Goal: Information Seeking & Learning: Learn about a topic

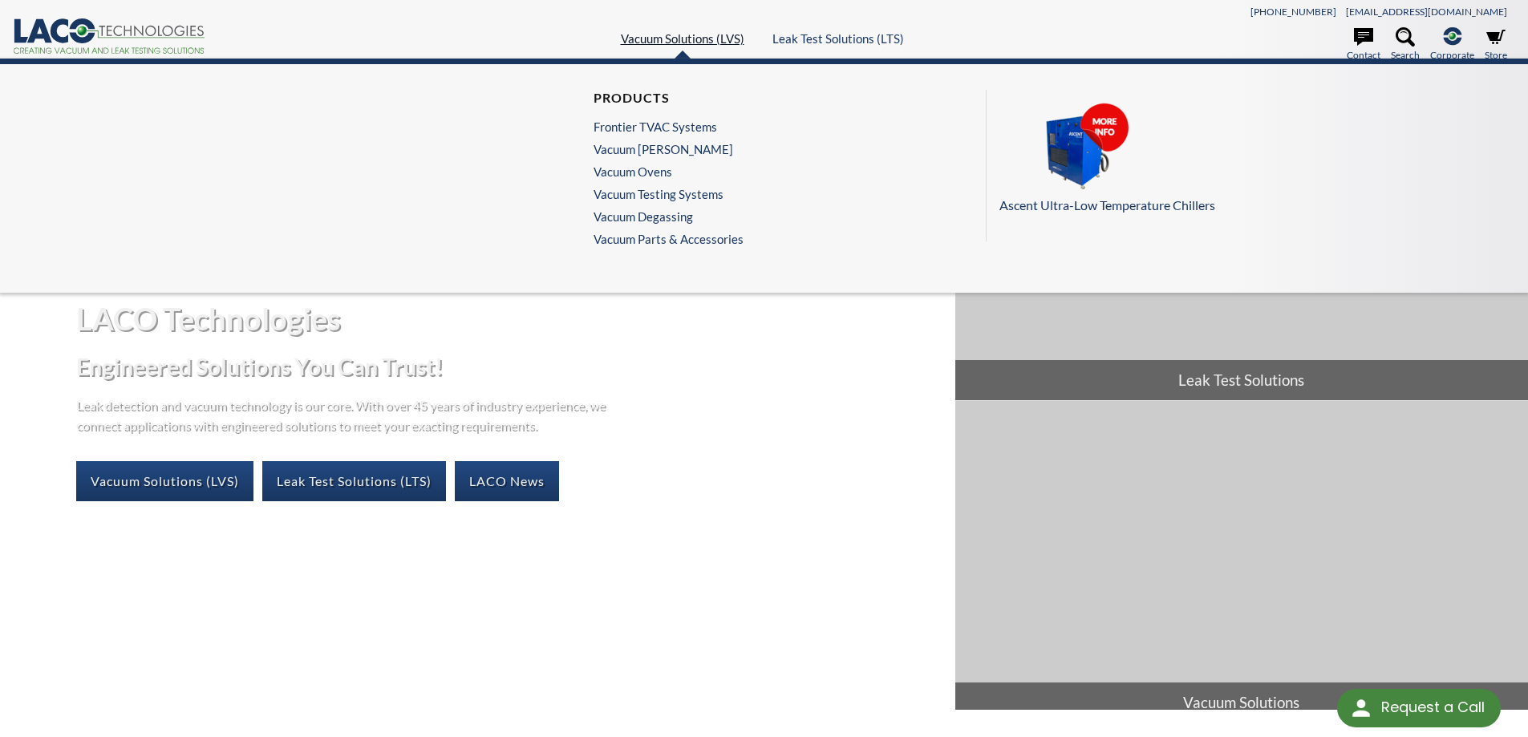
click at [684, 41] on link "Vacuum Solutions (LVS)" at bounding box center [682, 38] width 123 height 14
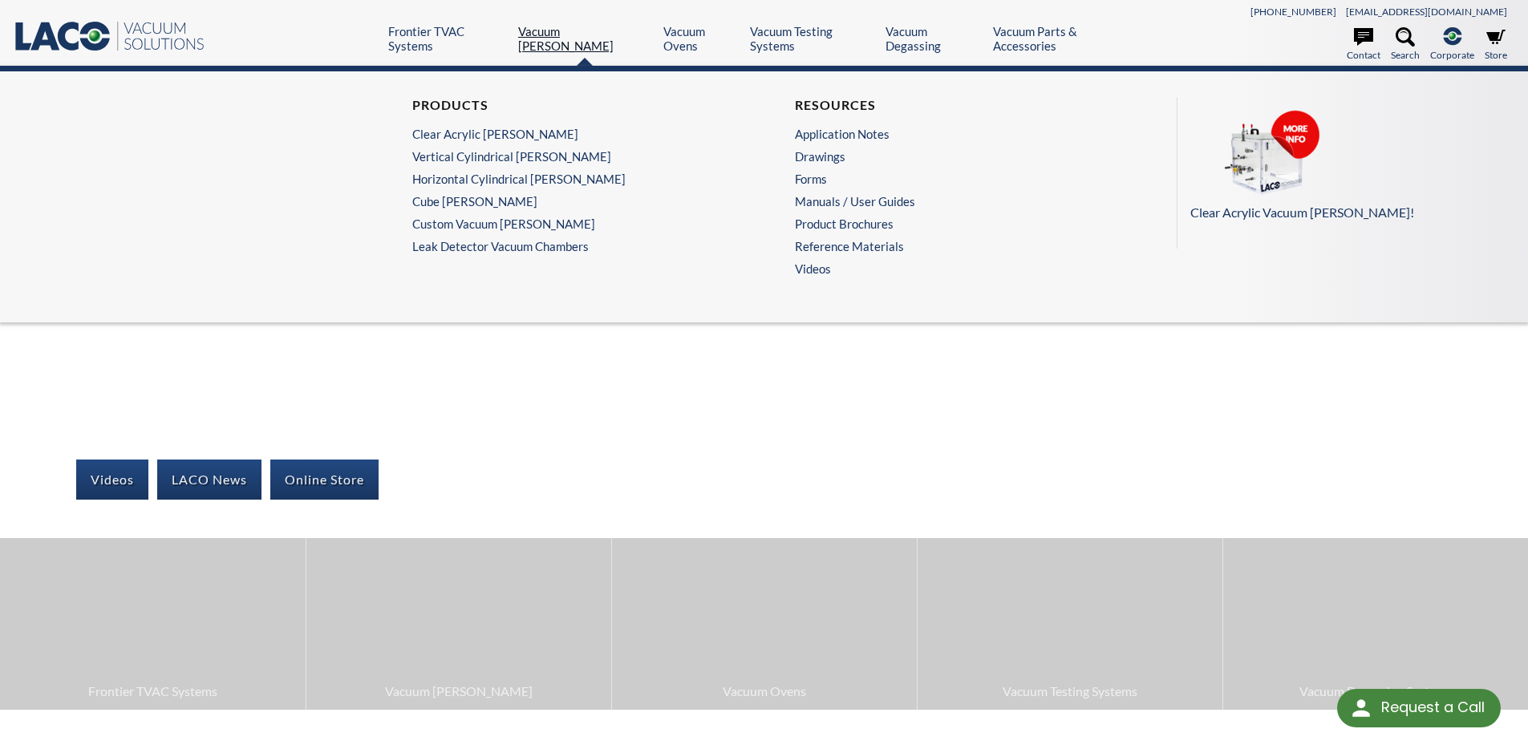
click at [580, 38] on link "Vacuum [PERSON_NAME]" at bounding box center [584, 38] width 133 height 29
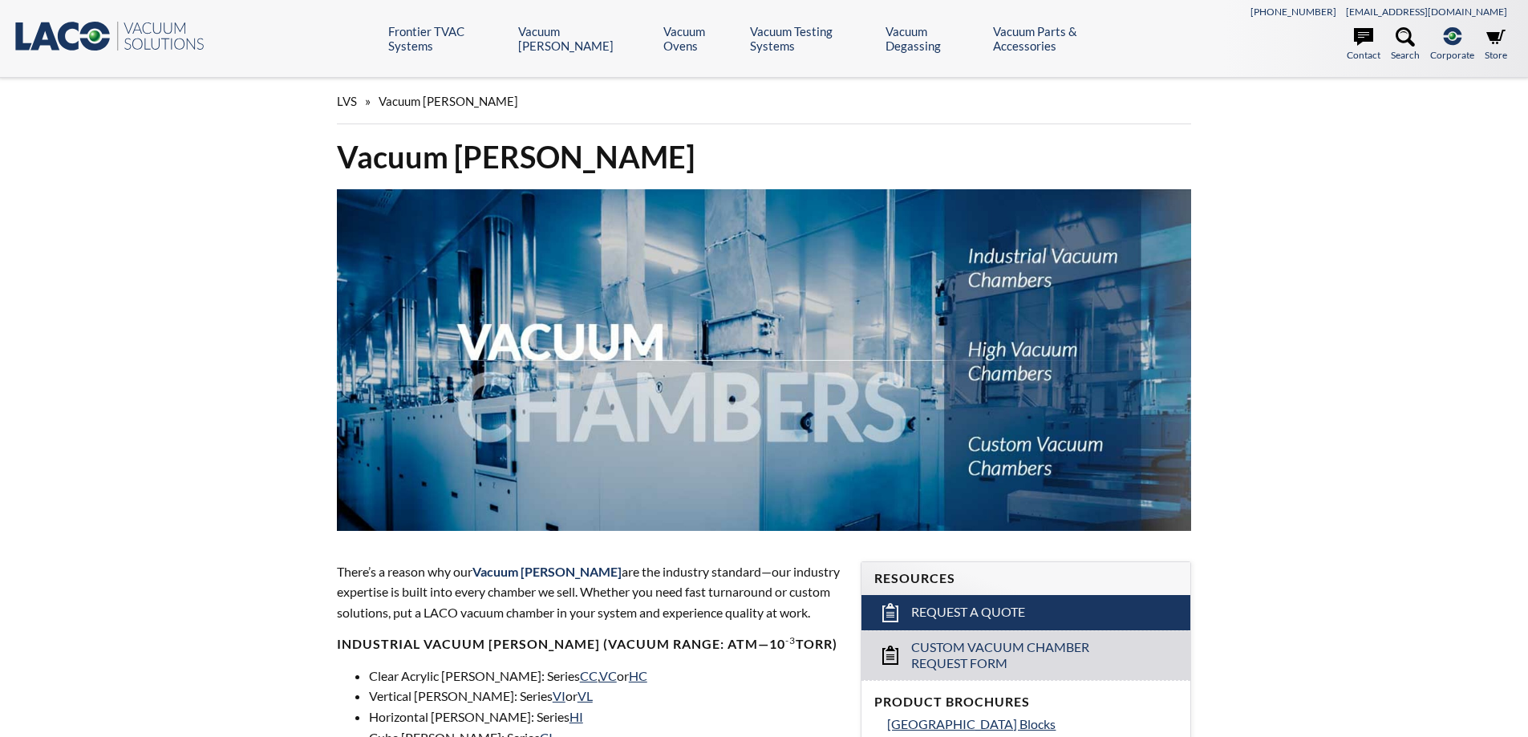
select select "Language Translate Widget"
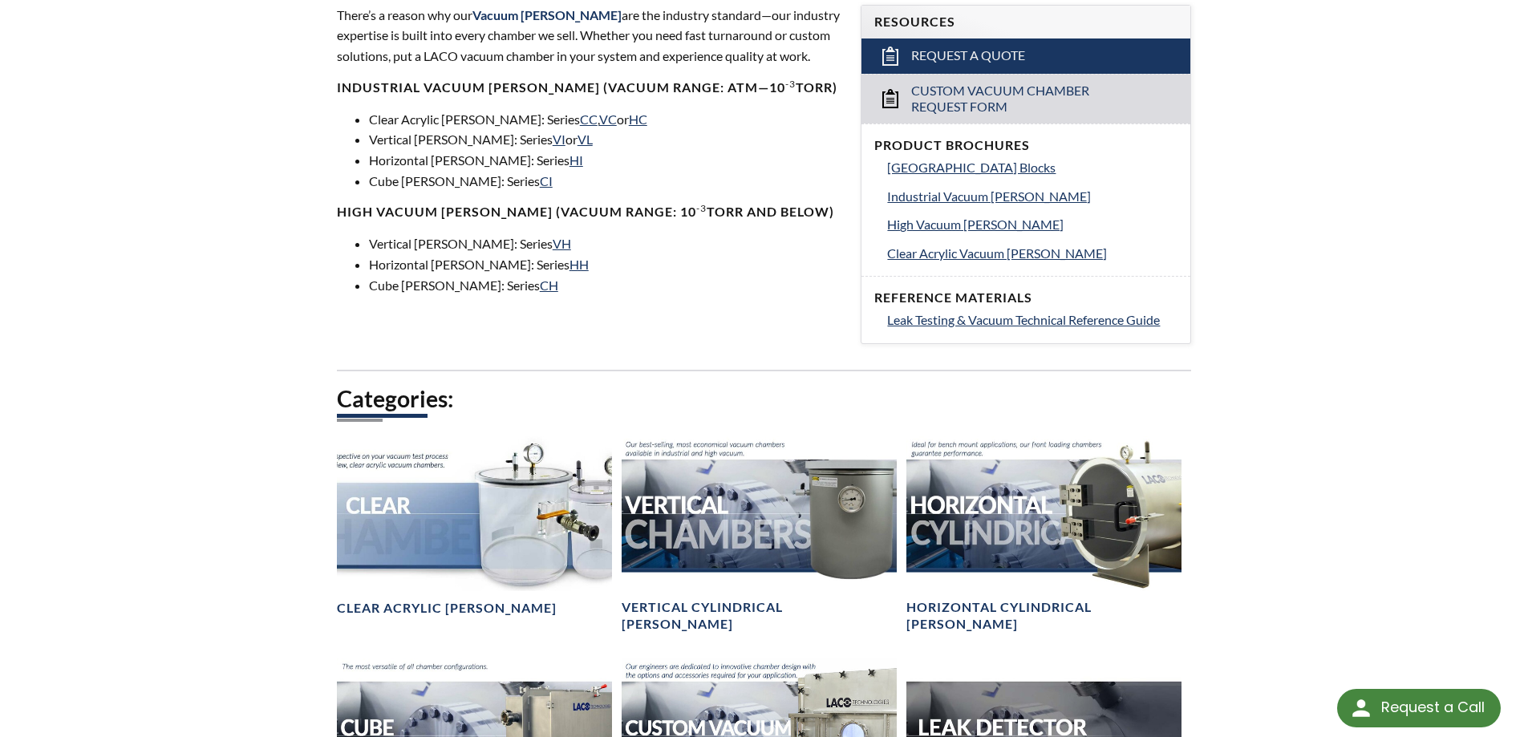
scroll to position [241, 0]
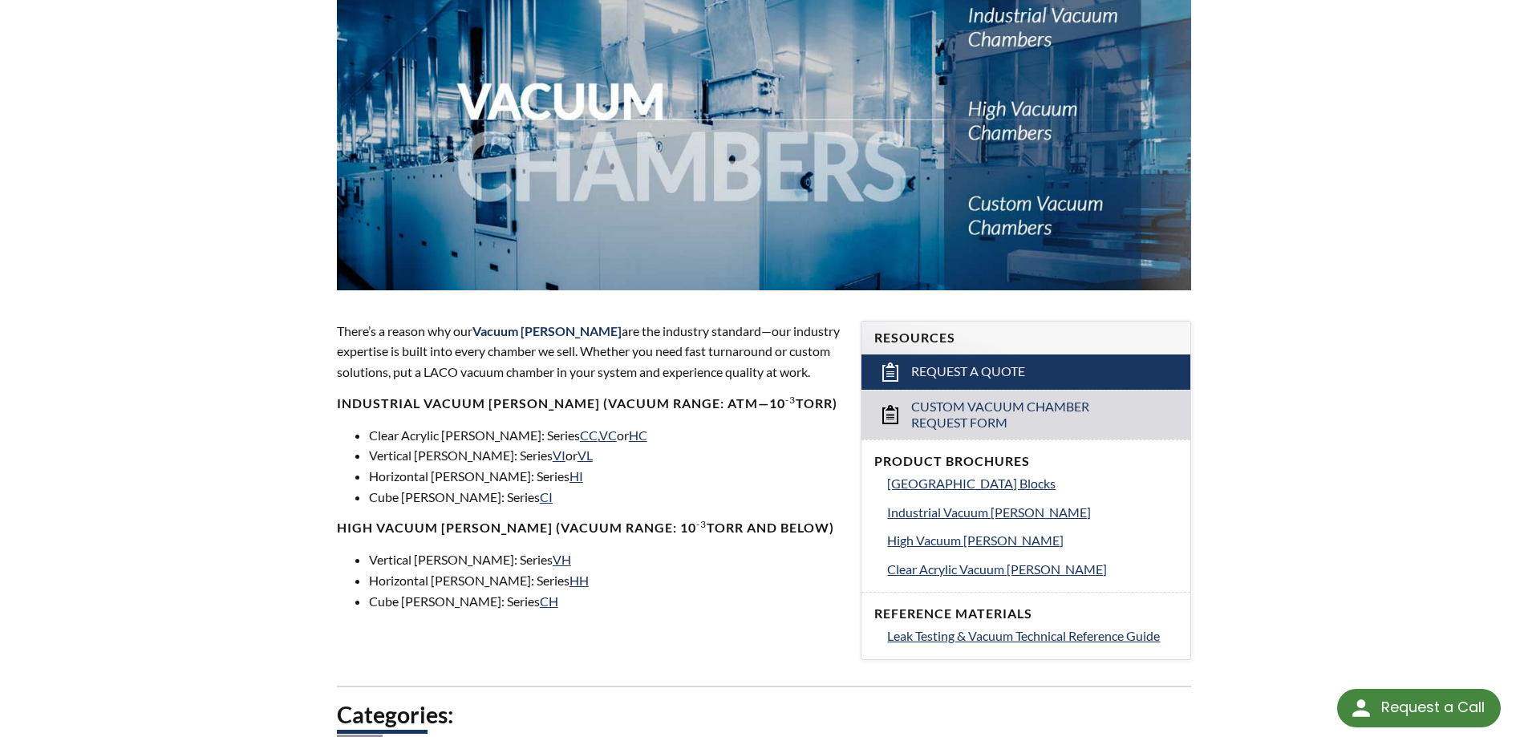
click at [530, 343] on p "There’s a reason why our Vacuum Chambers are the industry standard—our industry…" at bounding box center [589, 352] width 505 height 62
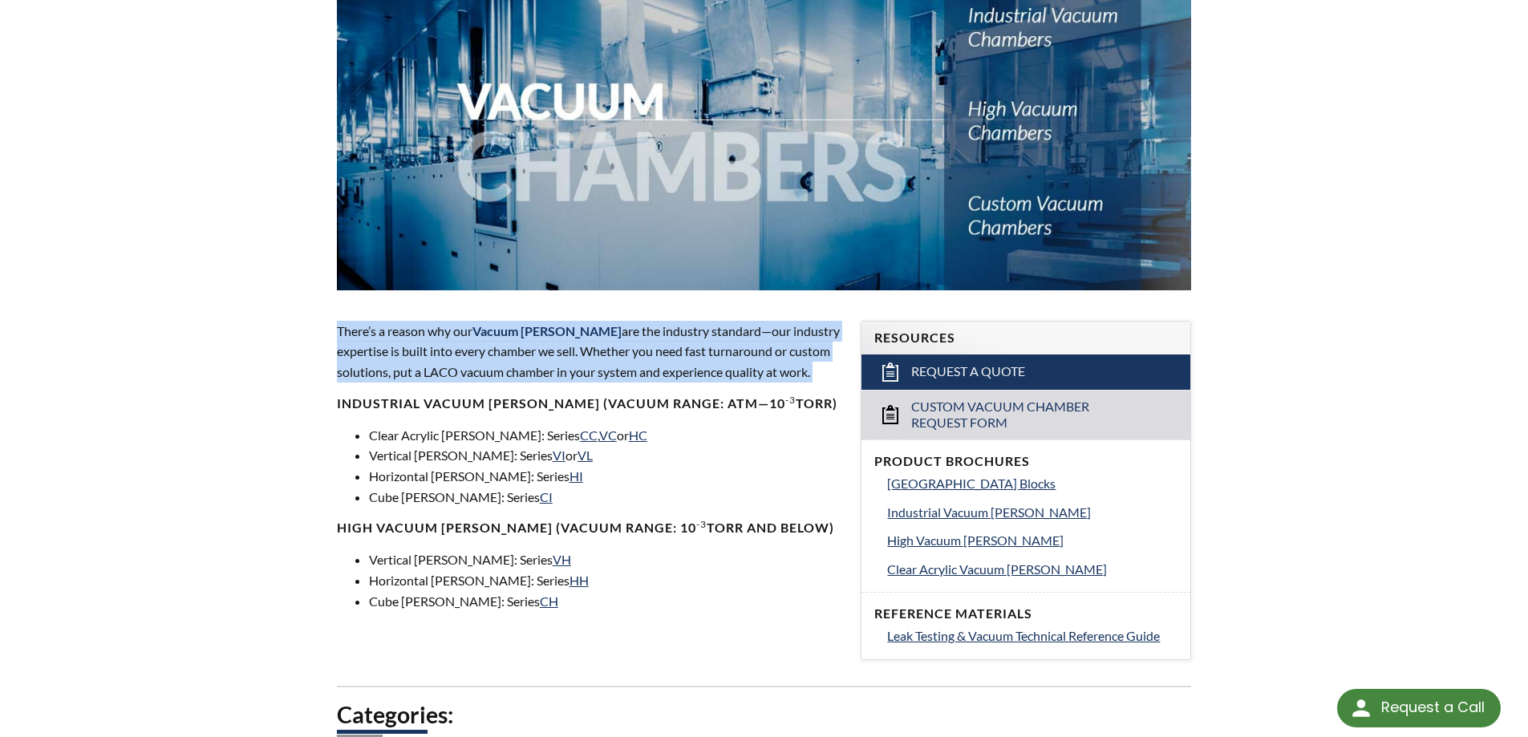
click at [530, 343] on p "There’s a reason why our Vacuum Chambers are the industry standard—our industry…" at bounding box center [589, 352] width 505 height 62
click at [585, 367] on p "There’s a reason why our Vacuum Chambers are the industry standard—our industry…" at bounding box center [589, 352] width 505 height 62
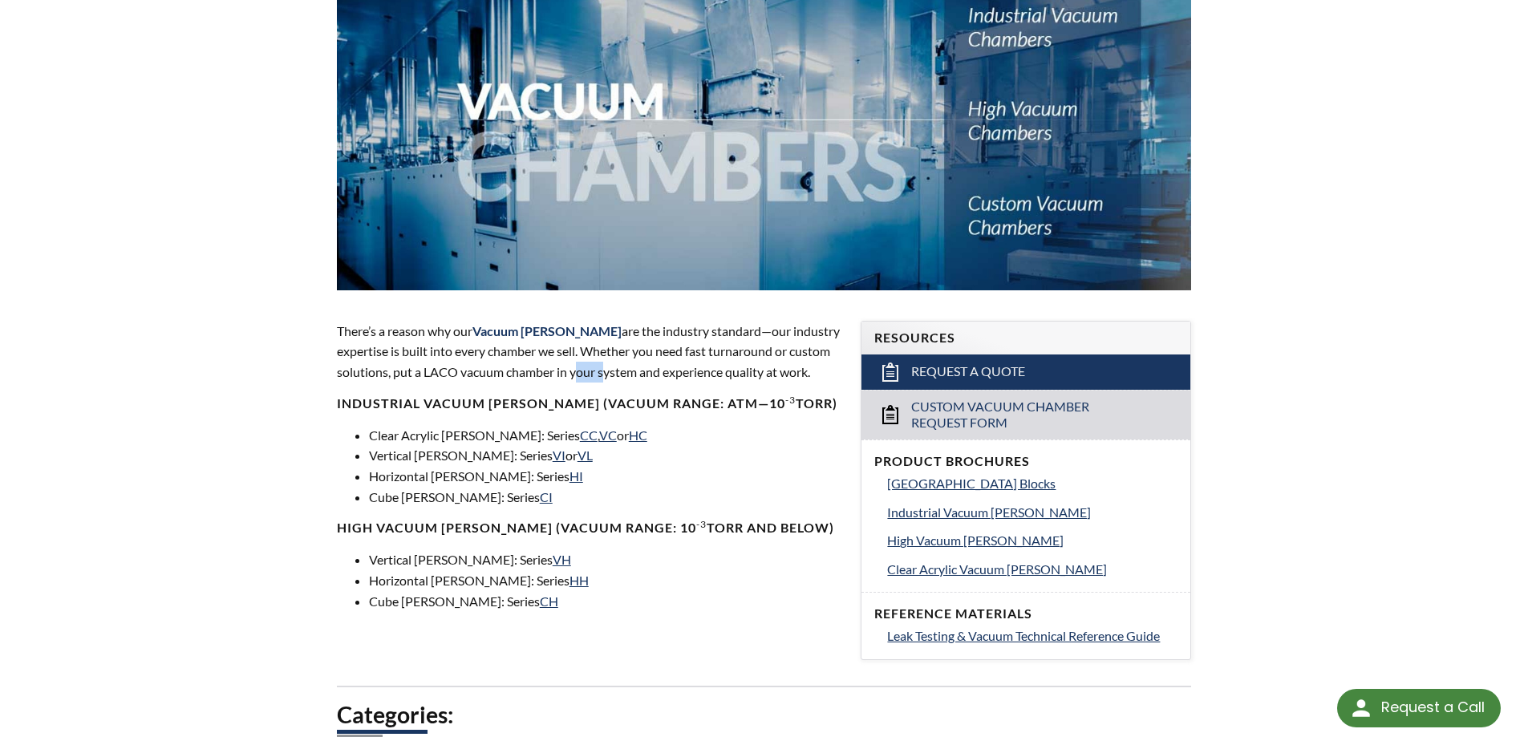
click at [585, 367] on p "There’s a reason why our Vacuum Chambers are the industry standard—our industry…" at bounding box center [589, 352] width 505 height 62
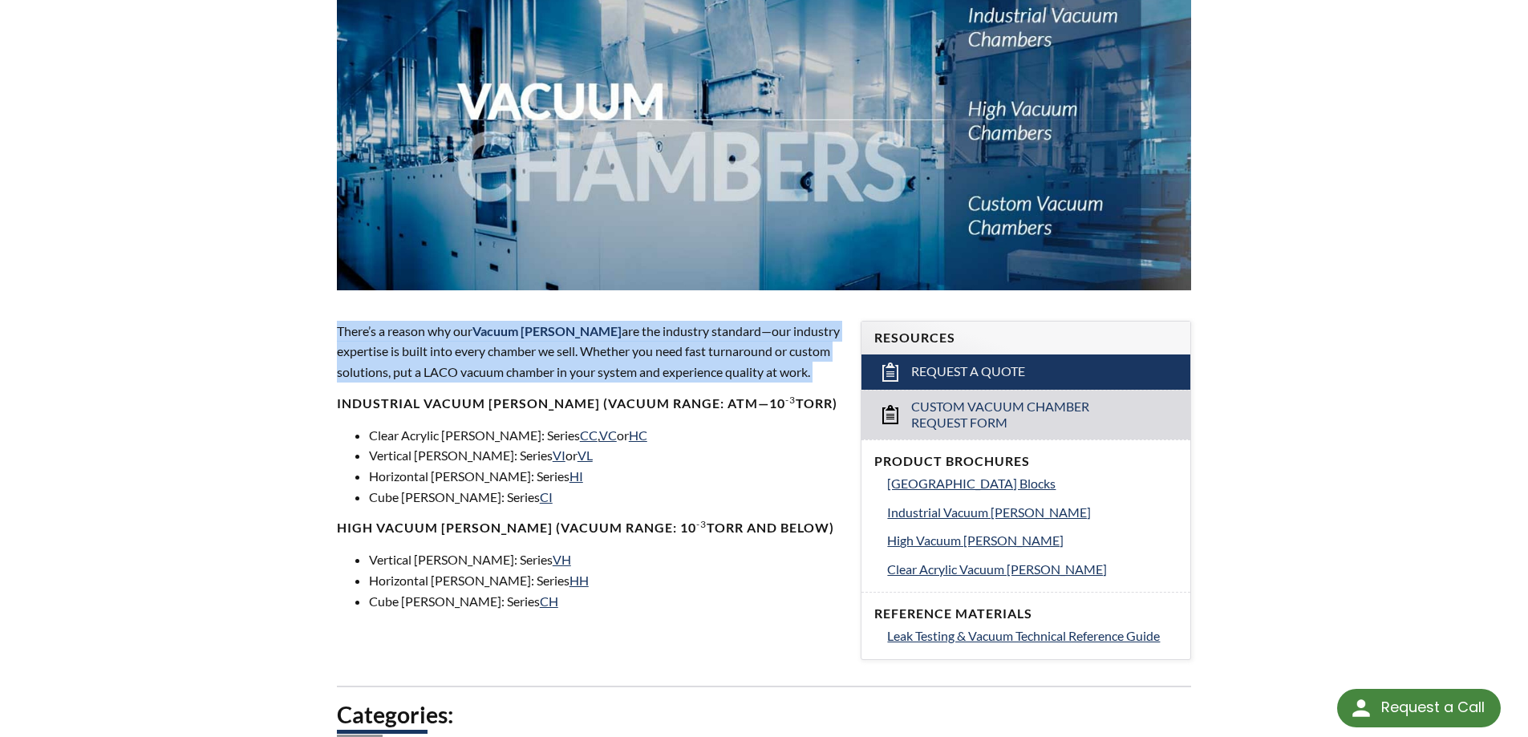
click at [585, 367] on p "There’s a reason why our Vacuum Chambers are the industry standard—our industry…" at bounding box center [589, 352] width 505 height 62
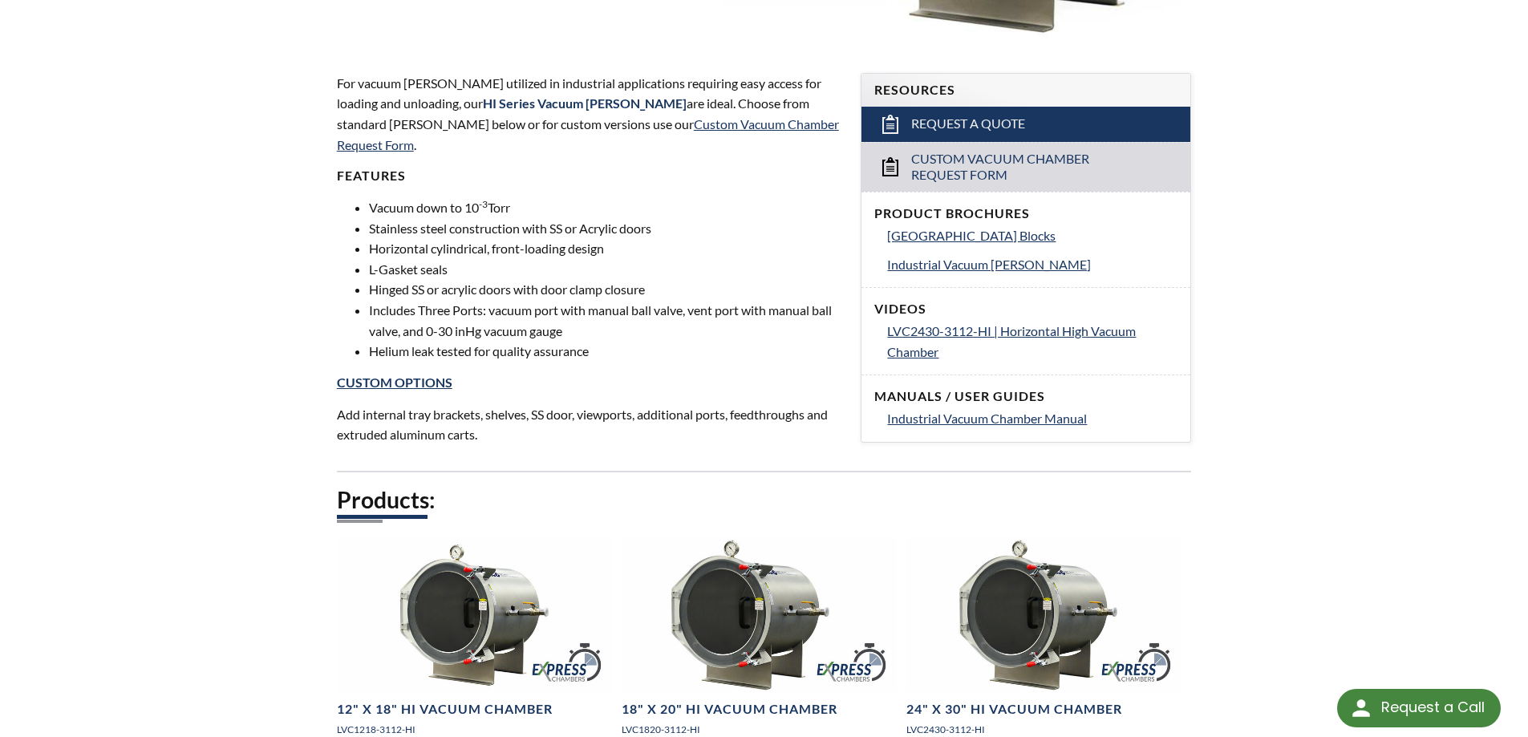
scroll to position [259, 0]
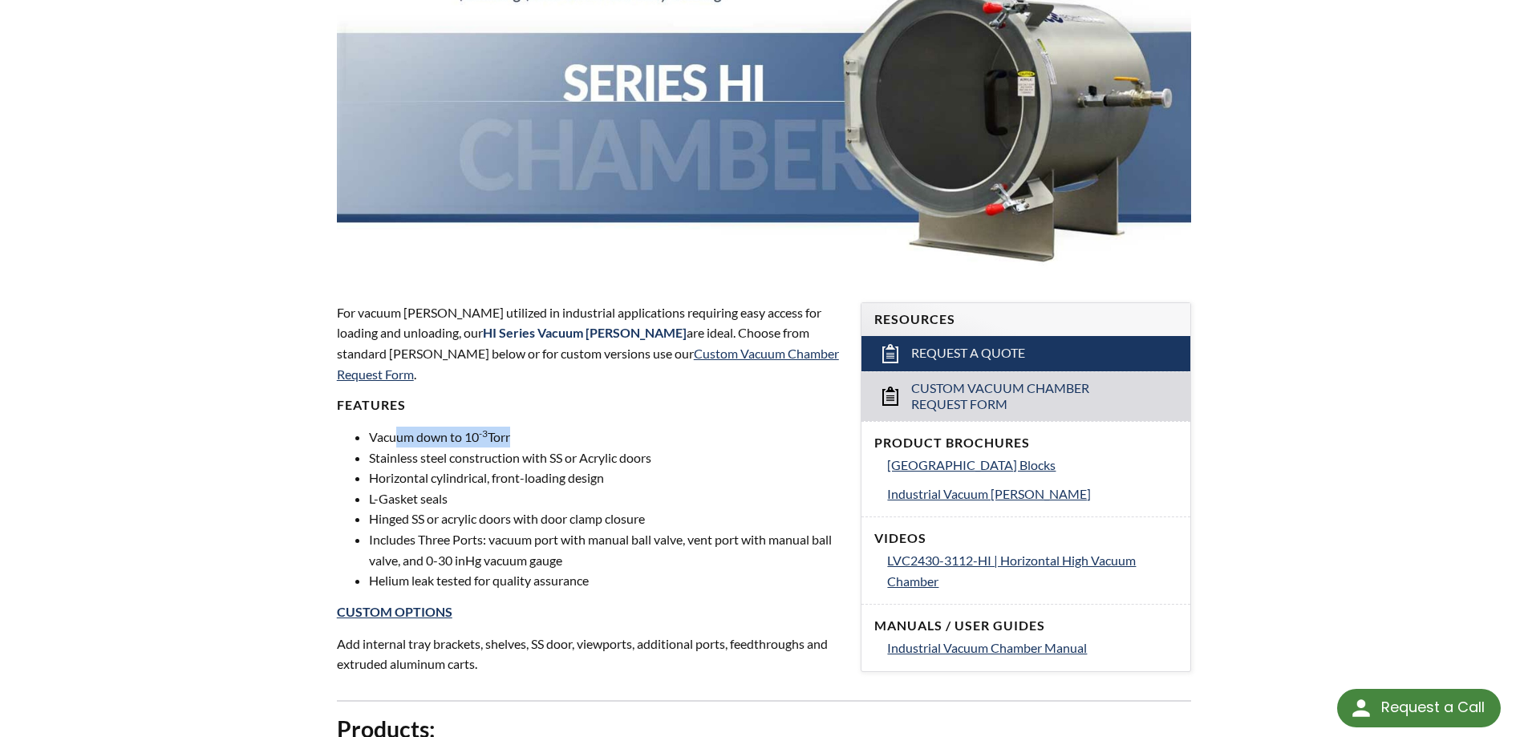
drag, startPoint x: 396, startPoint y: 411, endPoint x: 511, endPoint y: 415, distance: 114.7
click at [511, 427] on li "Vacuum down to 10 -3 Torr" at bounding box center [605, 437] width 473 height 21
click at [456, 468] on li "Horizontal cylindrical, front-loading design" at bounding box center [605, 478] width 473 height 21
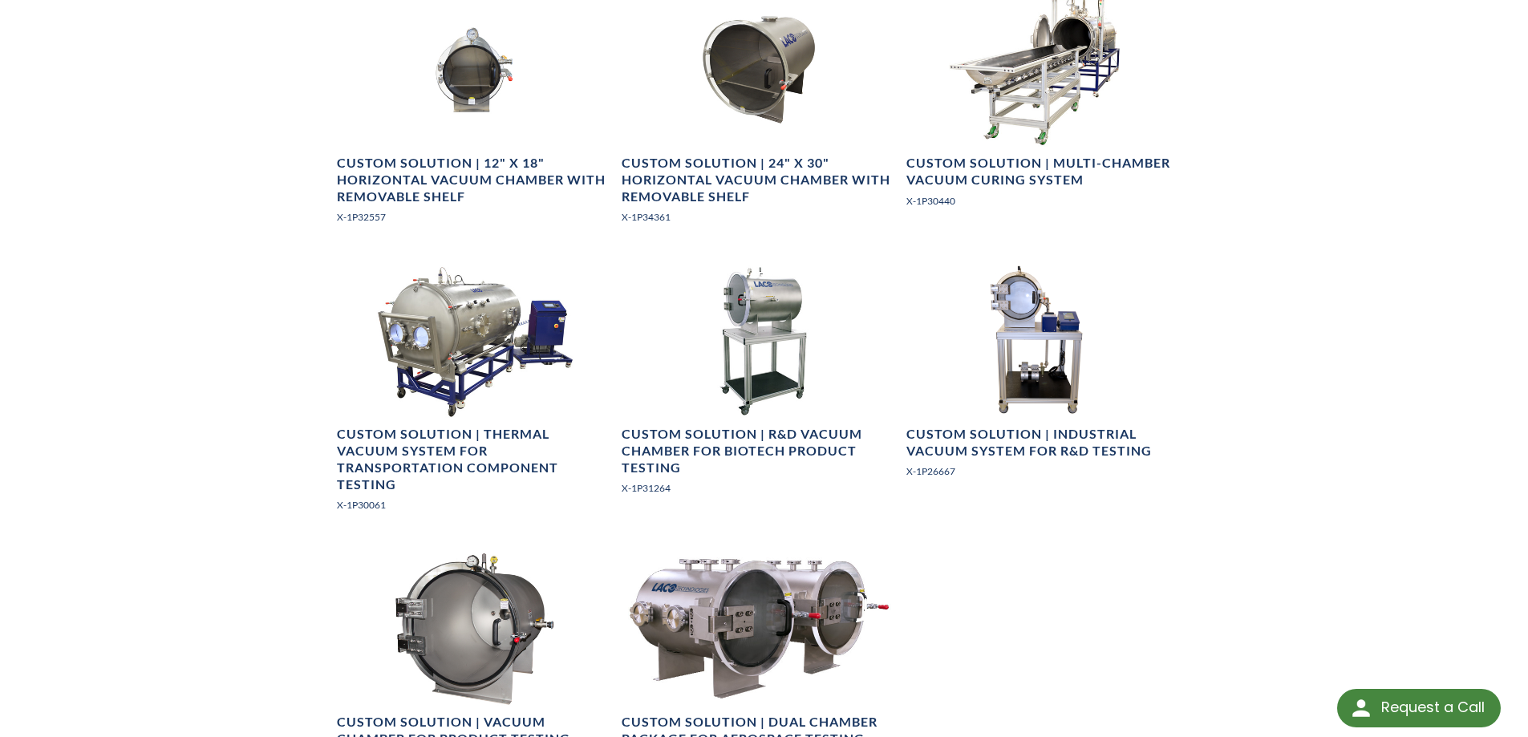
scroll to position [1925, 0]
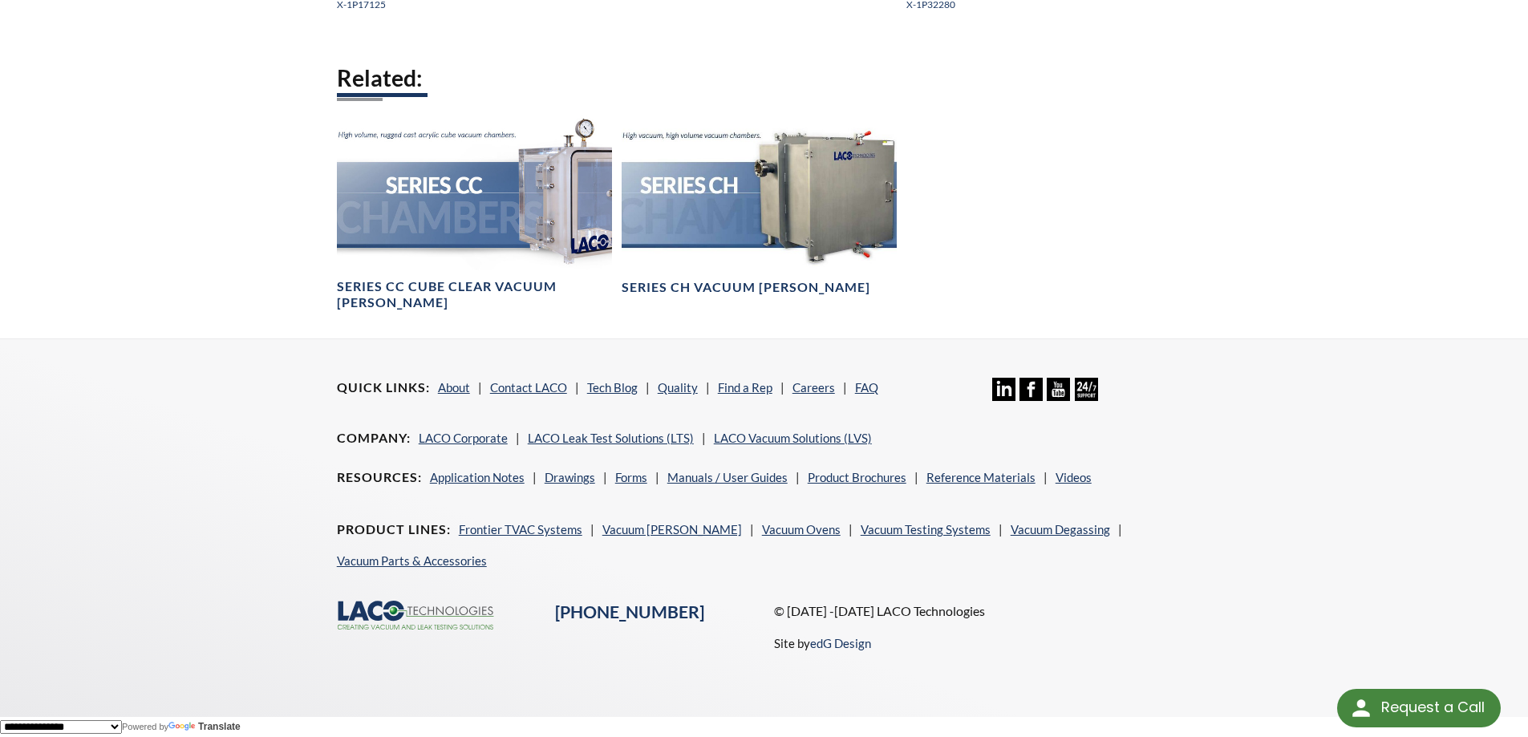
scroll to position [2733, 0]
